Goal: Task Accomplishment & Management: Use online tool/utility

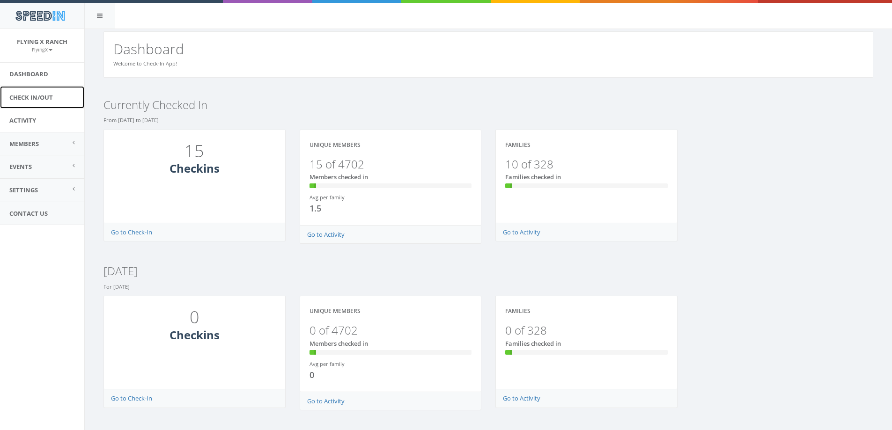
drag, startPoint x: 41, startPoint y: 104, endPoint x: 38, endPoint y: 112, distance: 8.4
click at [40, 104] on link "Check In/Out" at bounding box center [42, 97] width 84 height 23
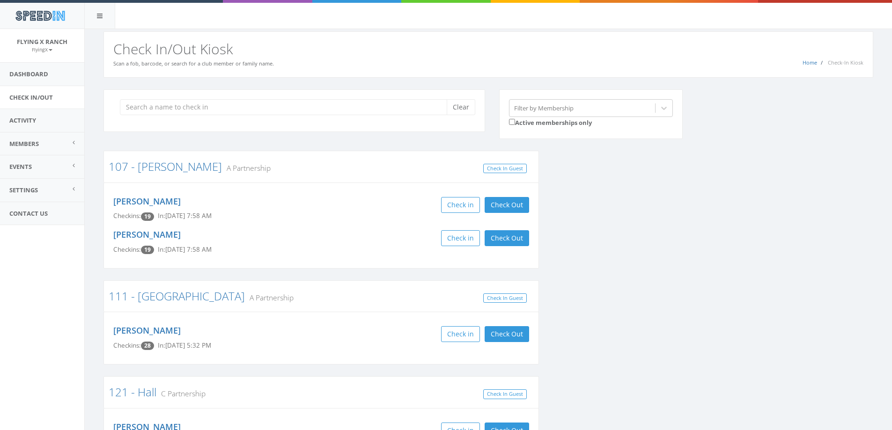
click at [208, 109] on input "search" at bounding box center [287, 107] width 334 height 16
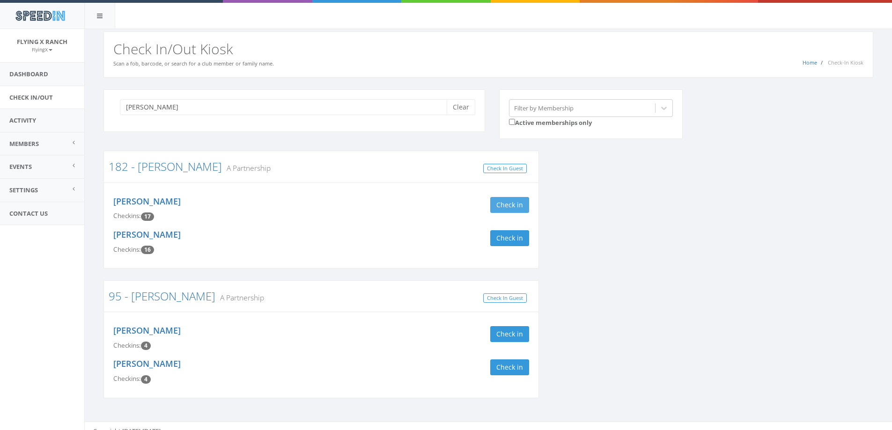
type input "McClure"
drag, startPoint x: 493, startPoint y: 209, endPoint x: 491, endPoint y: 214, distance: 5.3
click at [492, 212] on button "Check in" at bounding box center [509, 205] width 39 height 16
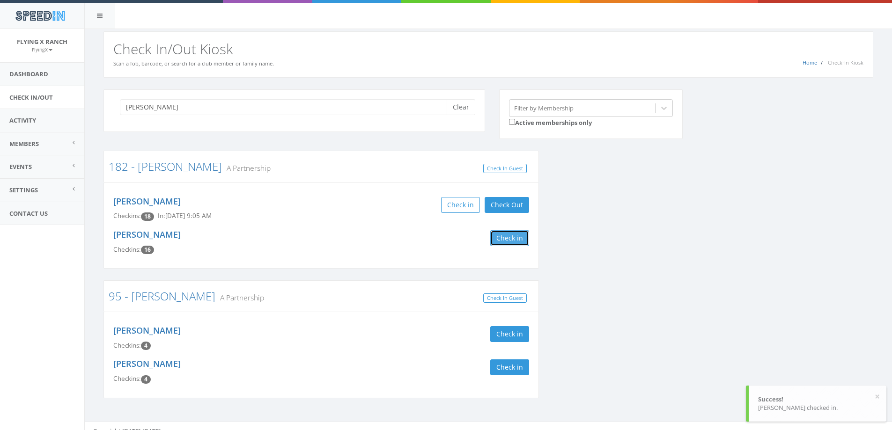
click at [505, 244] on button "Check in" at bounding box center [509, 238] width 39 height 16
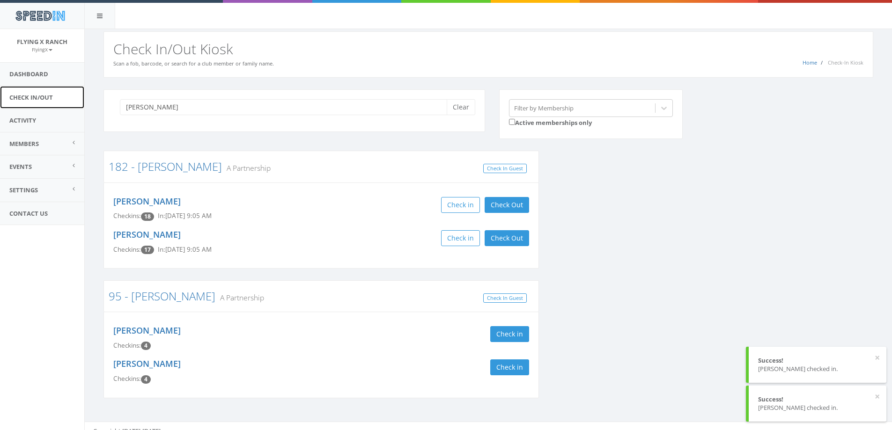
click at [30, 98] on link "Check In/Out" at bounding box center [42, 97] width 84 height 23
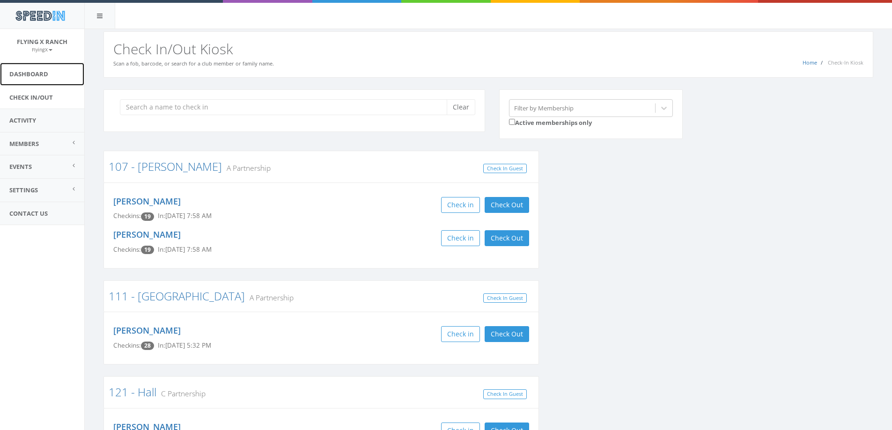
click at [32, 74] on link "Dashboard" at bounding box center [42, 74] width 84 height 23
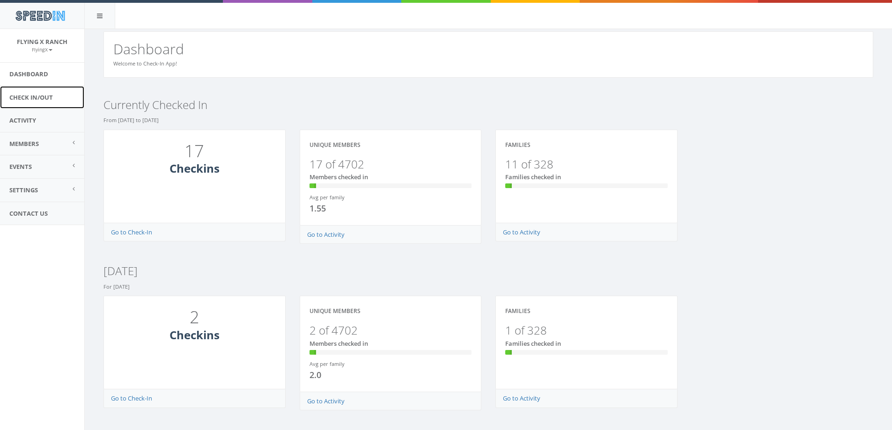
click at [33, 97] on link "Check In/Out" at bounding box center [42, 97] width 84 height 23
